Goal: Information Seeking & Learning: Learn about a topic

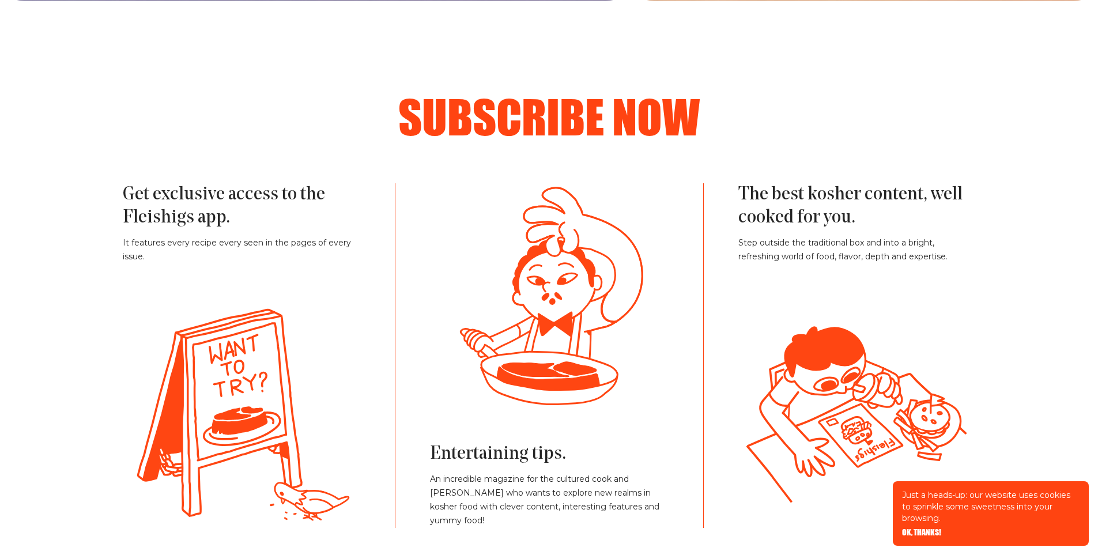
scroll to position [2593, 0]
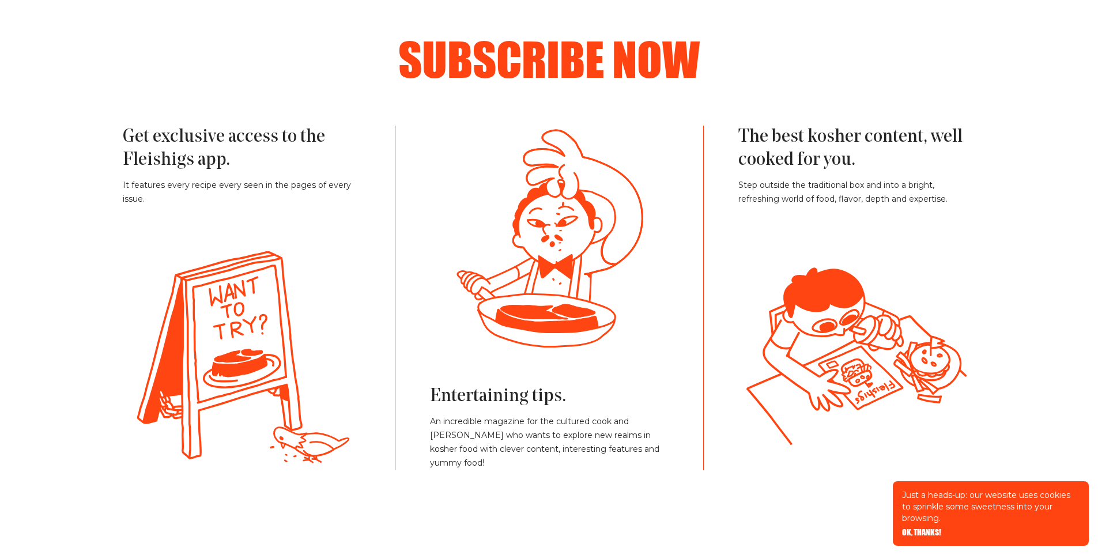
click at [481, 408] on h3 "Entertaining tips." at bounding box center [549, 396] width 238 height 23
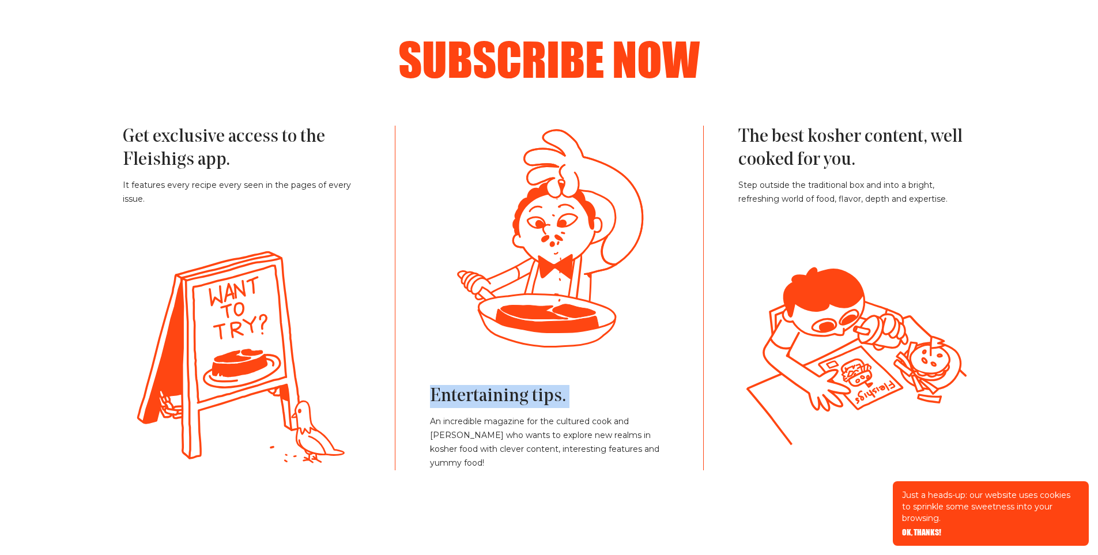
click at [481, 408] on h3 "Entertaining tips." at bounding box center [549, 396] width 238 height 23
click at [542, 408] on h3 "Entertaining tips." at bounding box center [549, 396] width 238 height 23
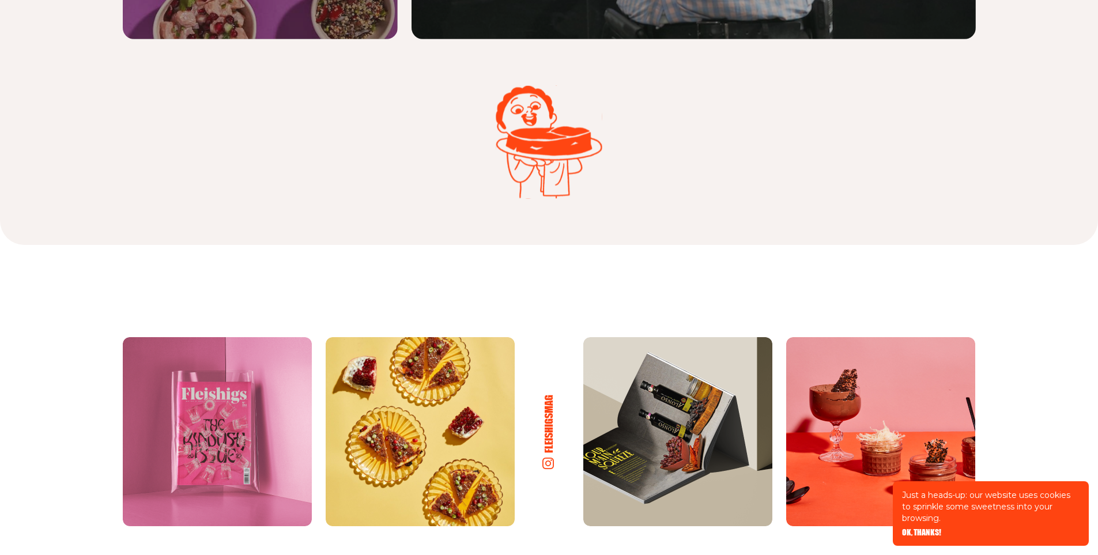
scroll to position [5935, 0]
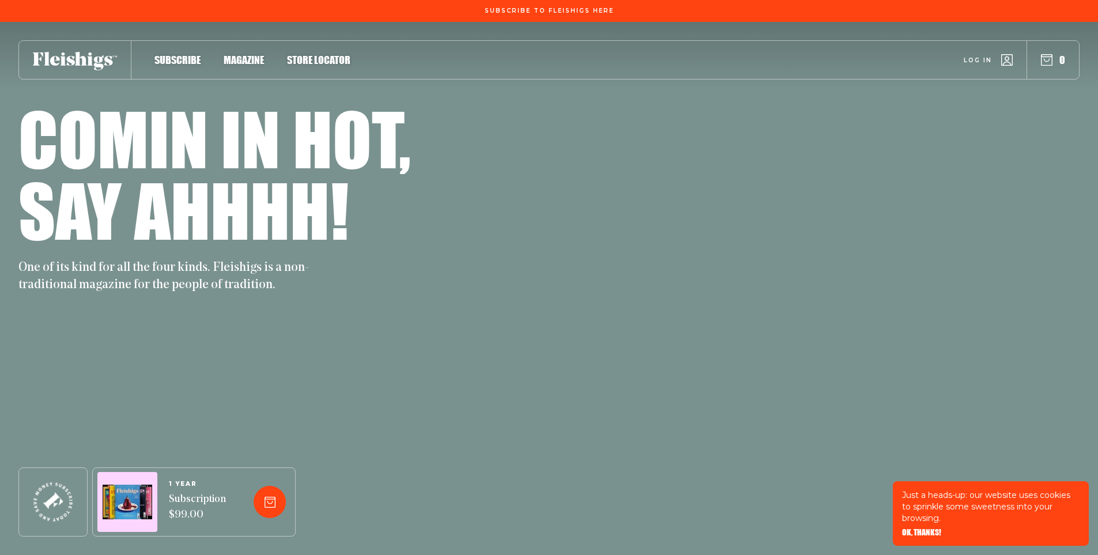
scroll to position [5935, 0]
